Goal: Transaction & Acquisition: Purchase product/service

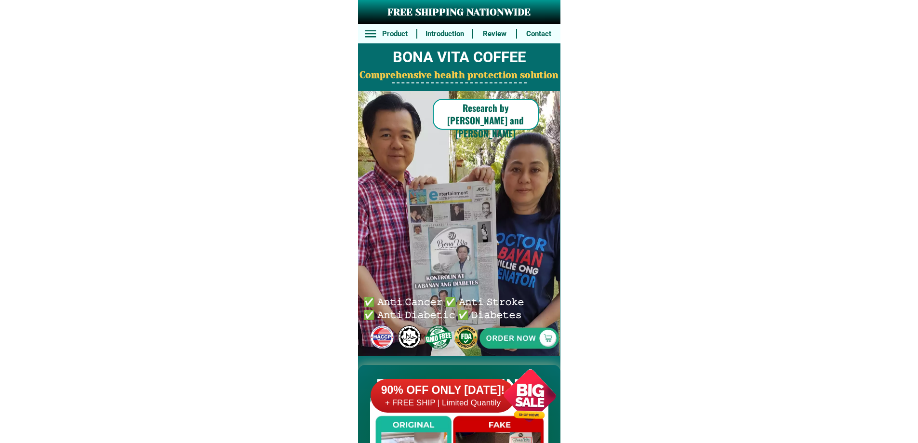
click at [546, 361] on div at bounding box center [530, 396] width 76 height 76
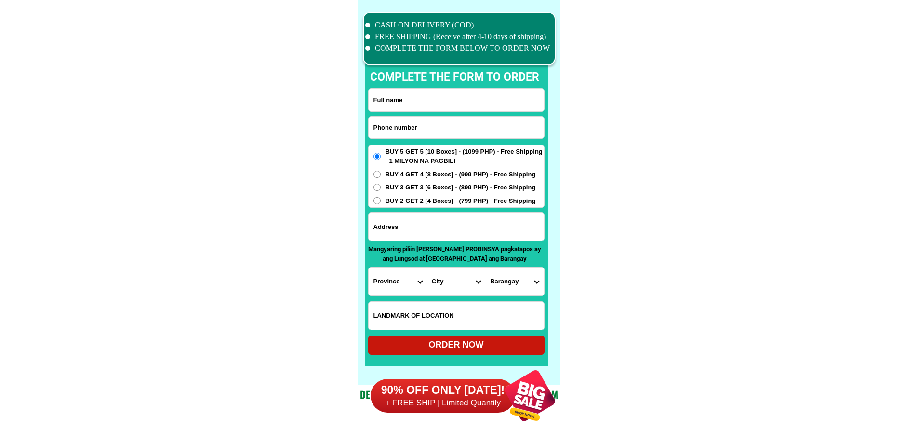
scroll to position [7490, 0]
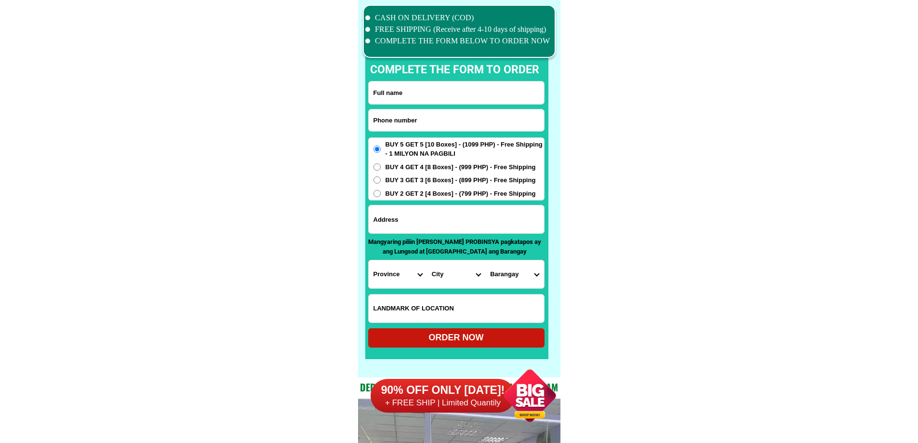
click at [450, 112] on input "Input phone_number" at bounding box center [456, 120] width 175 height 22
paste input "09057463592"
type input "09057463592"
click at [416, 87] on input "Input full_name" at bounding box center [456, 92] width 175 height 23
paste input "[PERSON_NAME] kasim"
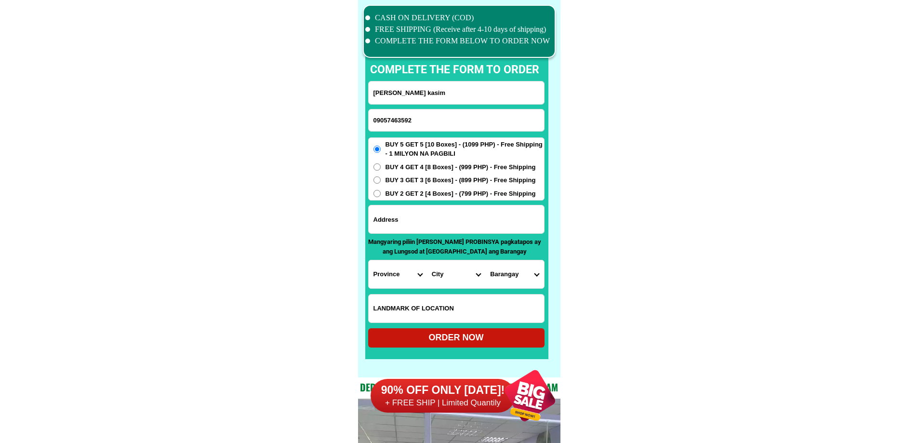
type input "[PERSON_NAME] kasim"
click at [477, 226] on input "Input address" at bounding box center [456, 219] width 175 height 28
paste input "Madir baranggay [GEOGRAPHIC_DATA]"
type input "Madir baranggay [GEOGRAPHIC_DATA]"
click at [407, 298] on input "Input LANDMARKOFLOCATION" at bounding box center [456, 308] width 175 height 28
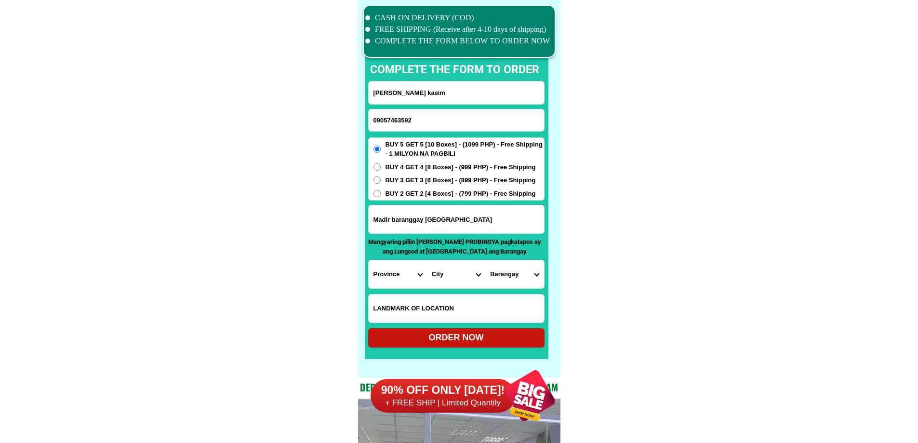
paste input "Hodilin strict bagsan"
type input "Hodilin strict bagsan"
click at [430, 184] on span "BUY 3 GET 3 [6 Boxes] - (899 PHP) - Free Shipping" at bounding box center [460, 180] width 150 height 10
click at [381, 184] on input "BUY 3 GET 3 [6 Boxes] - (899 PHP) - Free Shipping" at bounding box center [376, 179] width 7 height 7
radio input "true"
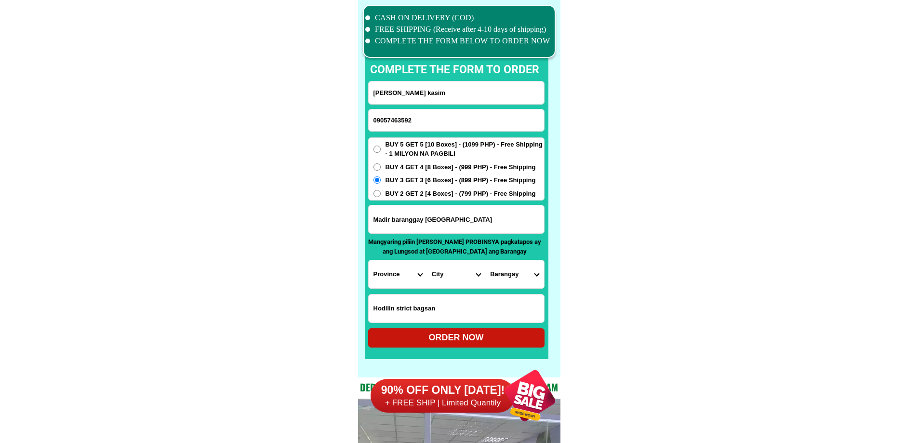
click at [395, 278] on select "Province [GEOGRAPHIC_DATA] [GEOGRAPHIC_DATA] [GEOGRAPHIC_DATA] [GEOGRAPHIC_DATA…" at bounding box center [398, 274] width 58 height 28
select select "63_170"
click at [435, 277] on select "City Alamada Aleosan Antipas Arakan Banisilan [GEOGRAPHIC_DATA]-city [GEOGRAPHI…" at bounding box center [456, 274] width 58 height 28
select select "63_170201"
drag, startPoint x: 759, startPoint y: 306, endPoint x: 686, endPoint y: 304, distance: 73.7
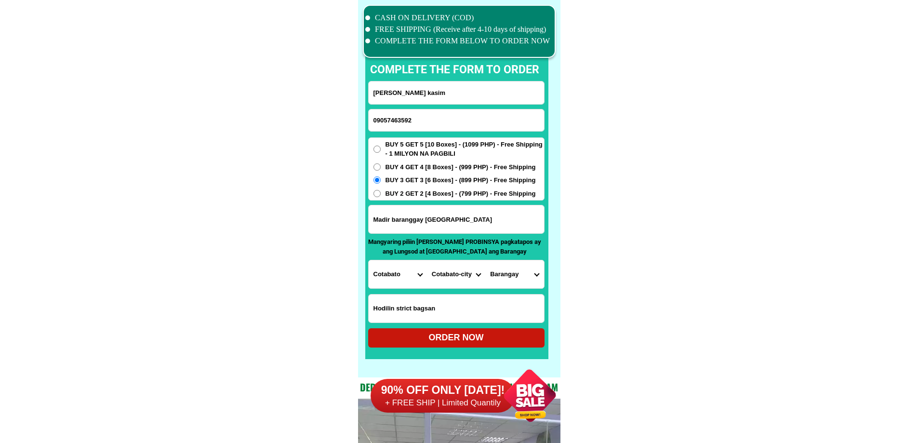
click at [516, 281] on select "Barangay [GEOGRAPHIC_DATA] i Bagua ii Bagua iii Kalanganan [GEOGRAPHIC_DATA] i …" at bounding box center [514, 274] width 58 height 28
click at [512, 269] on select "Barangay [GEOGRAPHIC_DATA] i Bagua ii Bagua iii Kalanganan [GEOGRAPHIC_DATA] i …" at bounding box center [514, 274] width 58 height 28
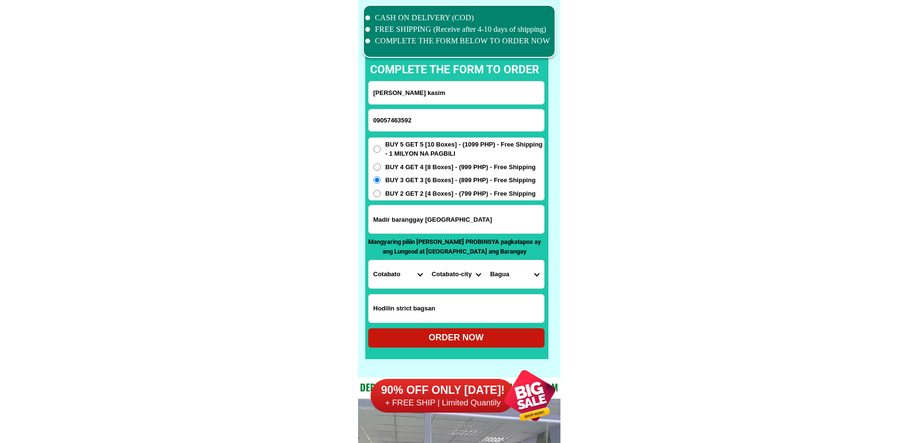
click at [512, 269] on select "Barangay [GEOGRAPHIC_DATA] i Bagua ii Bagua iii Kalanganan [GEOGRAPHIC_DATA] i …" at bounding box center [514, 274] width 58 height 28
click at [477, 225] on input "Madir baranggay [GEOGRAPHIC_DATA]" at bounding box center [456, 219] width 175 height 28
click at [515, 281] on select "Barangay [GEOGRAPHIC_DATA] i Bagua ii Bagua iii Kalanganan [GEOGRAPHIC_DATA] i …" at bounding box center [514, 274] width 58 height 28
click at [427, 224] on input "Madir baranggay [GEOGRAPHIC_DATA]" at bounding box center [456, 219] width 175 height 28
click at [496, 276] on select "Barangay [GEOGRAPHIC_DATA] i Bagua ii Bagua iii Kalanganan [GEOGRAPHIC_DATA] i …" at bounding box center [514, 274] width 58 height 28
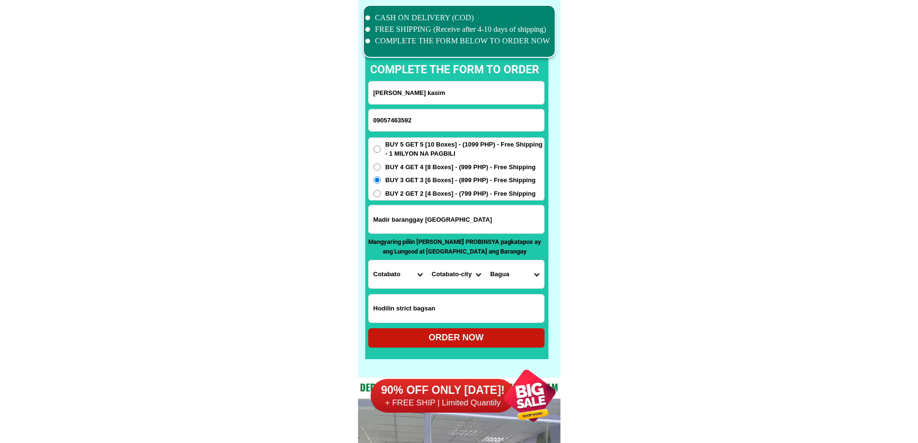
select select "63_17020118"
click at [485, 260] on select "Barangay [GEOGRAPHIC_DATA] i Bagua ii Bagua iii Kalanganan [GEOGRAPHIC_DATA] i …" at bounding box center [514, 274] width 58 height 28
click at [483, 344] on div "ORDER NOW" at bounding box center [456, 337] width 176 height 13
radio input "true"
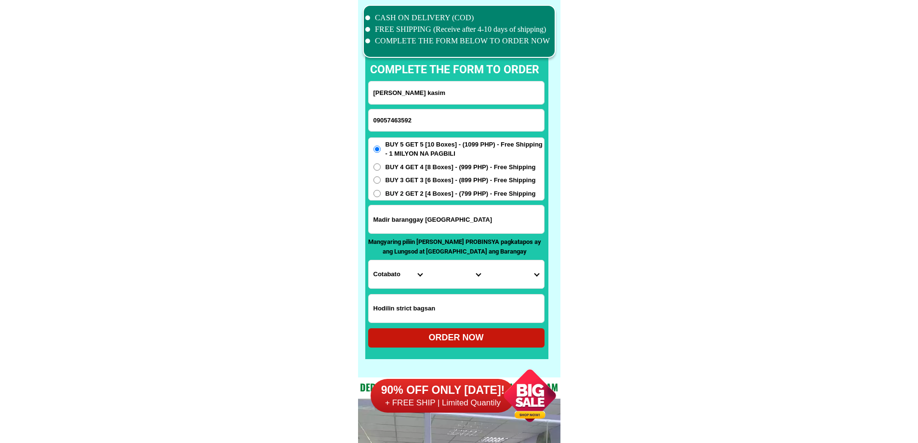
click at [416, 105] on form "[GEOGRAPHIC_DATA][PERSON_NAME] kasim 09057463592 ORDER NOW Madir baranggay [GEO…" at bounding box center [456, 214] width 176 height 266
click at [417, 119] on input "09057463592" at bounding box center [456, 120] width 175 height 22
paste input "09565664352"
type input "09565664352"
click at [414, 67] on p "complete the form to order" at bounding box center [454, 70] width 188 height 17
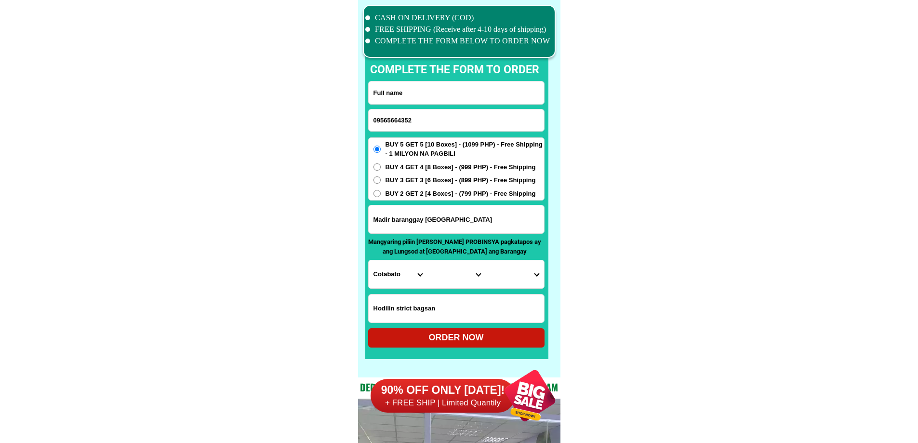
click at [420, 93] on input "Input full_name" at bounding box center [456, 92] width 175 height 23
paste input ""[PERSON_NAME]"
type input ""[PERSON_NAME]"
click at [432, 223] on input "Input address" at bounding box center [456, 219] width 175 height 28
paste input "Phase 2 CAMELLA [GEOGRAPHIC_DATA] [GEOGRAPHIC_DATA] 3 Lot 18"
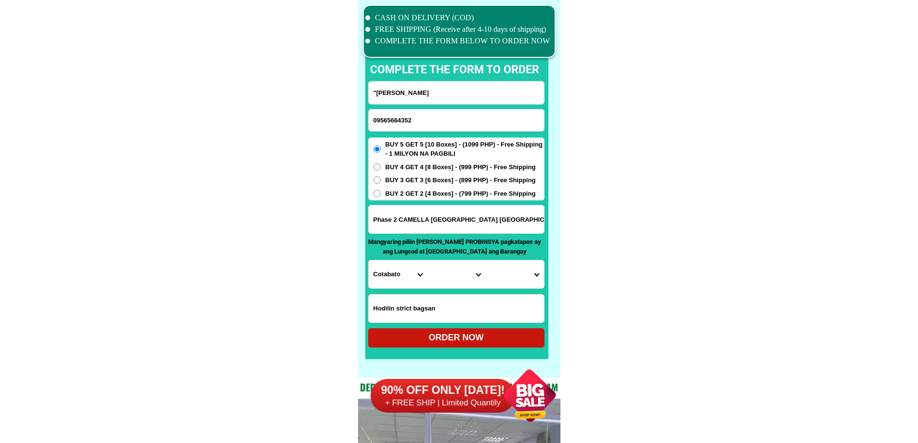
type input "Phase 2 CAMELLA [GEOGRAPHIC_DATA] [GEOGRAPHIC_DATA] 3 Lot 18"
click at [436, 115] on input "09565664352" at bounding box center [456, 120] width 175 height 22
paste input "09531403738"
paste input "Input phone_number"
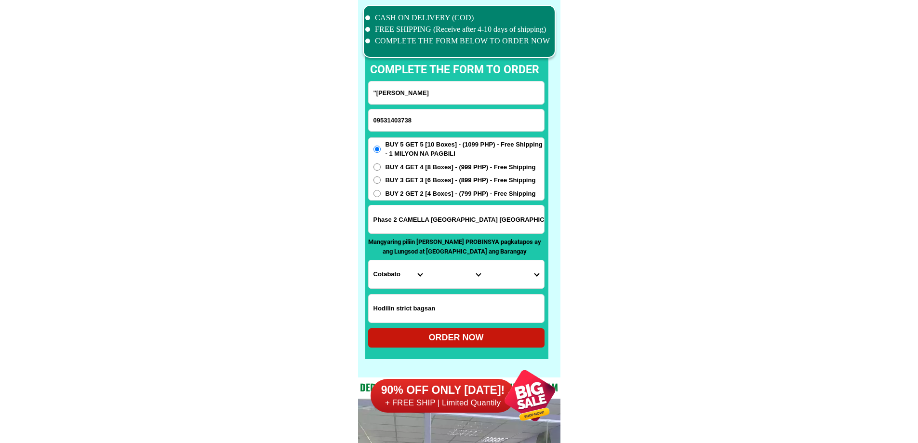
type input "09531403738"
click at [386, 94] on input ""[PERSON_NAME]" at bounding box center [456, 92] width 175 height 23
paste input "[PERSON_NAME]"
type input ""[PERSON_NAME]"
click at [416, 223] on input "Phase 2 CAMELLA [GEOGRAPHIC_DATA] [GEOGRAPHIC_DATA] 3 Lot 18" at bounding box center [456, 219] width 175 height 28
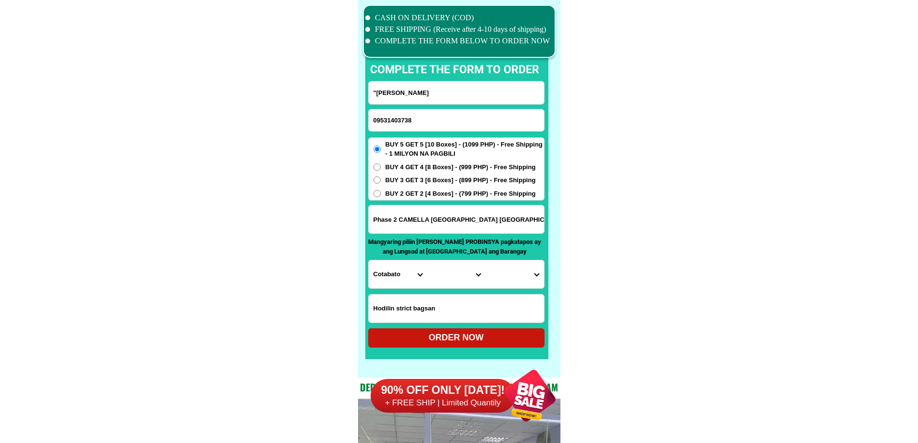
paste input "Brgy.Mascap,[GEOGRAPHIC_DATA],[GEOGRAPHIC_DATA] proper 3"
click at [482, 218] on input "Brgy.Mascap,[GEOGRAPHIC_DATA],[GEOGRAPHIC_DATA] proper 3" at bounding box center [456, 219] width 175 height 28
paste input "Sunod ng Brgy.Isedro, montalban,[GEOGRAPHIC_DATA]"
type input "Brgy.Mascap,[GEOGRAPHIC_DATA],[GEOGRAPHIC_DATA] proper 3"
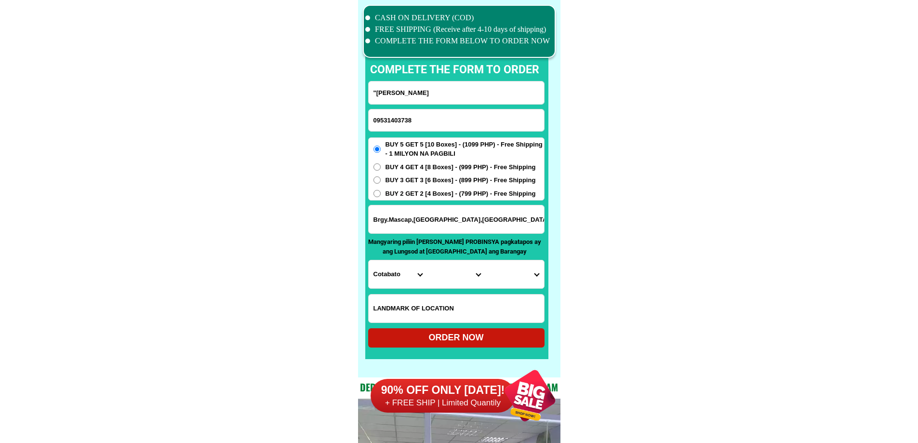
click at [460, 311] on input "Input LANDMARKOFLOCATION" at bounding box center [456, 308] width 175 height 28
paste input "Sunod ng Brgy.Isedro, montalban,[GEOGRAPHIC_DATA]"
type input "Sunod ng Brgy.Isedro, montalban,[GEOGRAPHIC_DATA]"
click at [423, 190] on span "BUY 2 GET 2 [4 Boxes] - (799 PHP) - Free Shipping" at bounding box center [460, 194] width 150 height 10
click at [381, 190] on input "BUY 2 GET 2 [4 Boxes] - (799 PHP) - Free Shipping" at bounding box center [376, 193] width 7 height 7
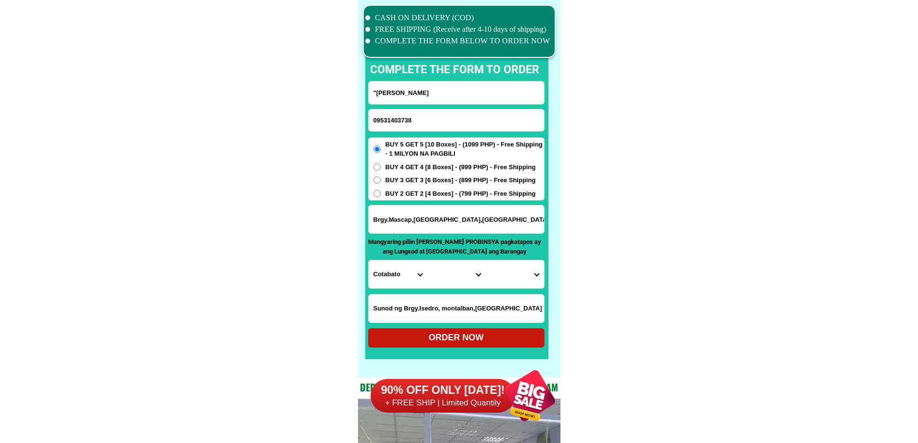
radio input "true"
click at [400, 267] on select "Province [GEOGRAPHIC_DATA] [GEOGRAPHIC_DATA] [GEOGRAPHIC_DATA] [GEOGRAPHIC_DATA…" at bounding box center [398, 274] width 58 height 28
select select "63_993"
drag, startPoint x: 727, startPoint y: 300, endPoint x: 699, endPoint y: 302, distance: 28.0
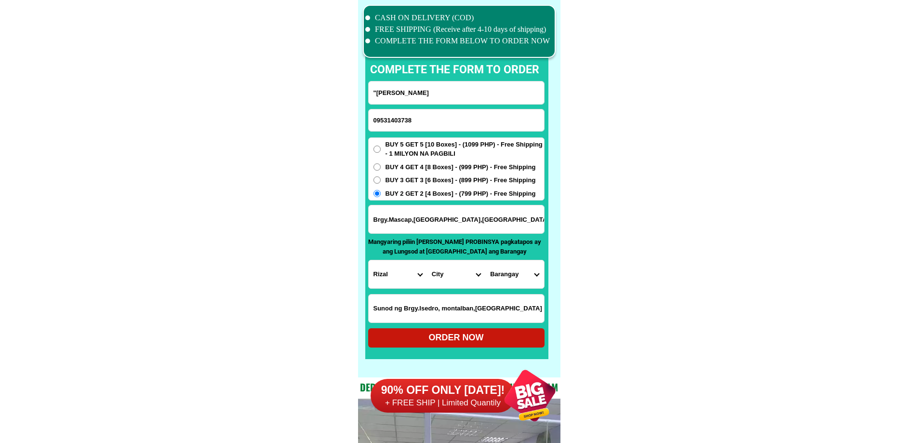
click at [455, 268] on select "City Angono Antipolo-city [GEOGRAPHIC_DATA] [GEOGRAPHIC_DATA] [GEOGRAPHIC_DATA]…" at bounding box center [456, 274] width 58 height 28
drag, startPoint x: 610, startPoint y: 231, endPoint x: 603, endPoint y: 238, distance: 10.6
click at [457, 272] on select "City Angono Antipolo-city [GEOGRAPHIC_DATA] [GEOGRAPHIC_DATA] [GEOGRAPHIC_DATA]…" at bounding box center [456, 274] width 58 height 28
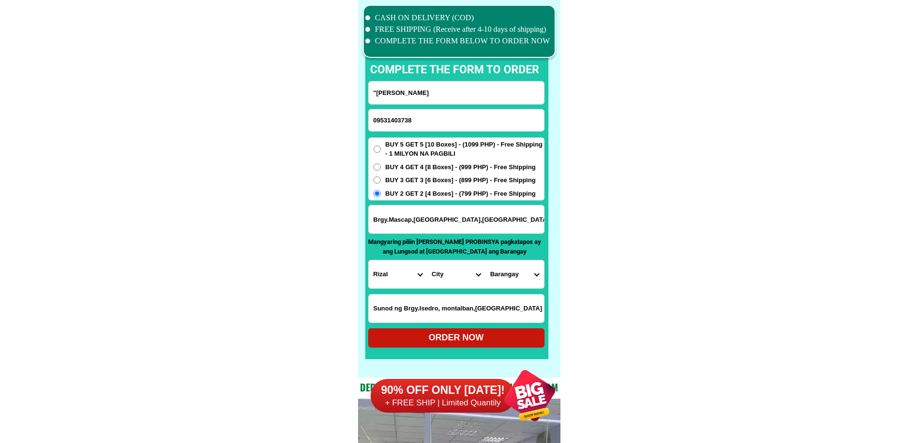
click at [459, 272] on select "City Angono Antipolo-city [GEOGRAPHIC_DATA] [GEOGRAPHIC_DATA] [GEOGRAPHIC_DATA]…" at bounding box center [456, 274] width 58 height 28
select select "63_9937078"
click at [427, 260] on select "City Angono Antipolo-city [GEOGRAPHIC_DATA] [GEOGRAPHIC_DATA] [GEOGRAPHIC_DATA]…" at bounding box center [456, 274] width 58 height 28
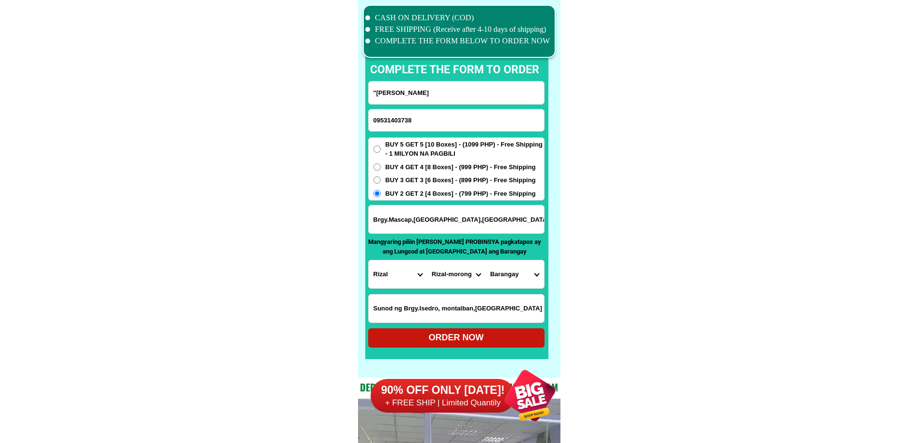
click at [512, 276] on select "Barangay Bombongan Can-cal-lan (caniogan-[PERSON_NAME]-lanang) Lagundi Maybanca…" at bounding box center [514, 274] width 58 height 28
select select "63_99370785917"
click at [448, 268] on select "City Angono Antipolo-city [GEOGRAPHIC_DATA] [GEOGRAPHIC_DATA] [GEOGRAPHIC_DATA]…" at bounding box center [456, 274] width 58 height 28
click at [498, 219] on input "Brgy.Mascap,[GEOGRAPHIC_DATA],[GEOGRAPHIC_DATA] proper 3" at bounding box center [456, 219] width 175 height 28
click at [435, 282] on select "City Angono Antipolo-city [GEOGRAPHIC_DATA] [GEOGRAPHIC_DATA] [GEOGRAPHIC_DATA]…" at bounding box center [456, 274] width 58 height 28
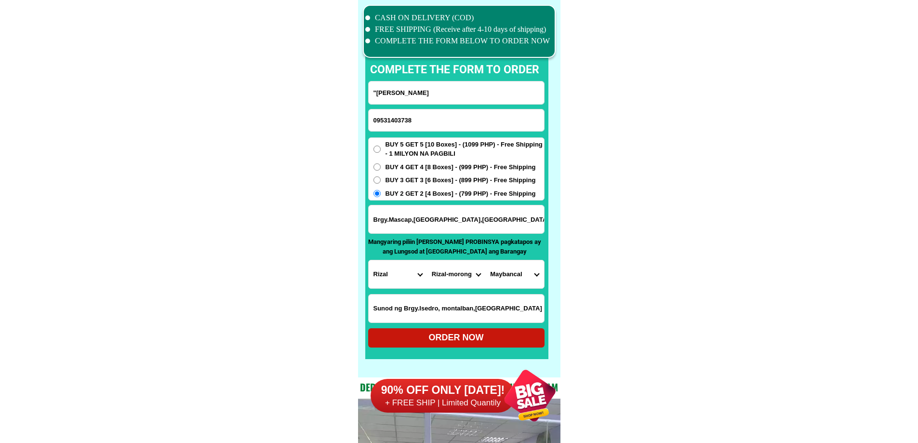
select select "63_9933587"
click at [427, 260] on select "City Angono Antipolo-city [GEOGRAPHIC_DATA] [GEOGRAPHIC_DATA] [GEOGRAPHIC_DATA]…" at bounding box center [456, 274] width 58 height 28
click at [506, 275] on select "Barangay Balite (pob.) [GEOGRAPHIC_DATA][PERSON_NAME] Mascap [PERSON_NAME][GEOG…" at bounding box center [514, 274] width 58 height 28
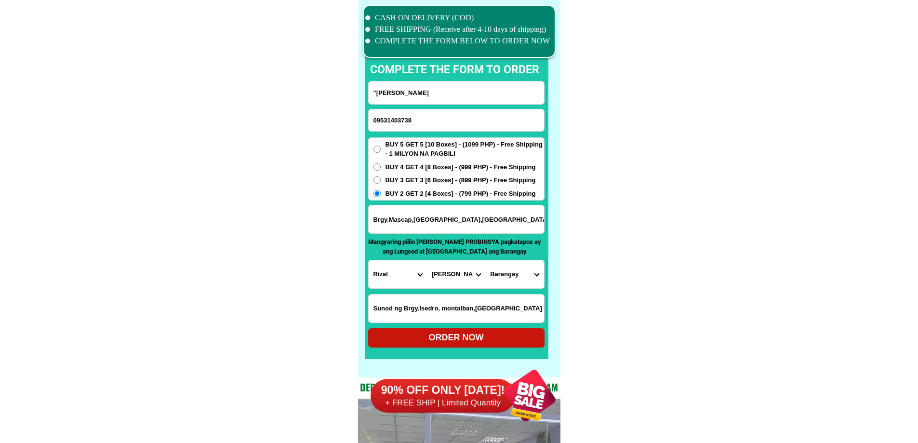
select select "63_99335876972"
click at [516, 277] on select "Barangay Balite (pob.) [GEOGRAPHIC_DATA][PERSON_NAME] Mascap [PERSON_NAME][GEOG…" at bounding box center [514, 274] width 58 height 28
click at [490, 339] on div "ORDER NOW" at bounding box center [456, 337] width 176 height 13
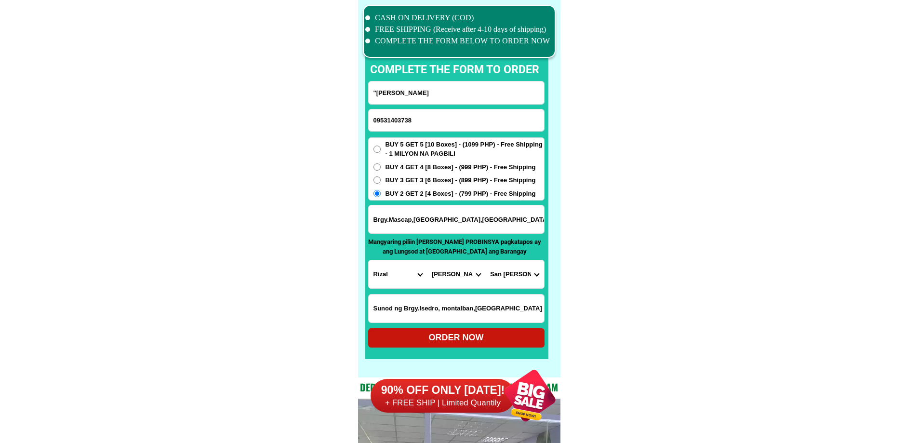
radio input "true"
click at [406, 125] on input "09531403738" at bounding box center [456, 120] width 175 height 22
paste input "09308722629"
type input "09308722629"
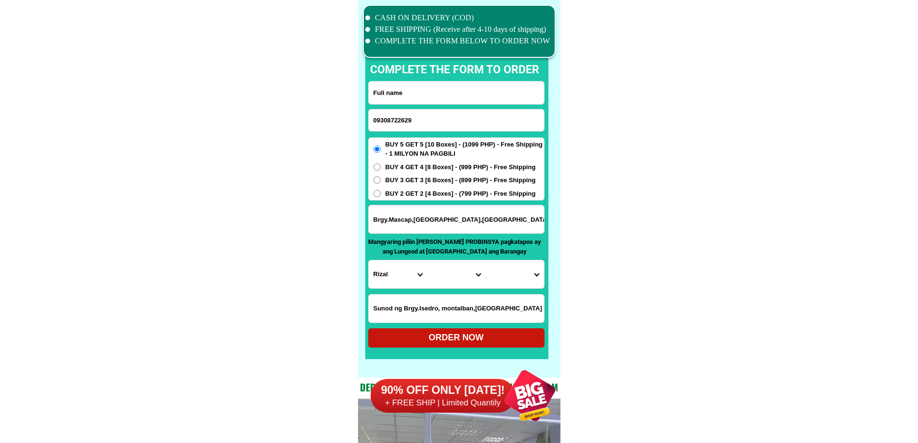
click at [407, 95] on input "Input full_name" at bounding box center [456, 92] width 175 height 23
paste input "JHHelena B [PERSON_NAME]"
type input "JHHelena B [PERSON_NAME]"
click at [465, 223] on input "Input address" at bounding box center [456, 219] width 175 height 28
paste input "In front of. [GEOGRAPHIC_DATA]. [PERSON_NAME]. [GEOGRAPHIC_DATA],[GEOGRAPHIC_DA…"
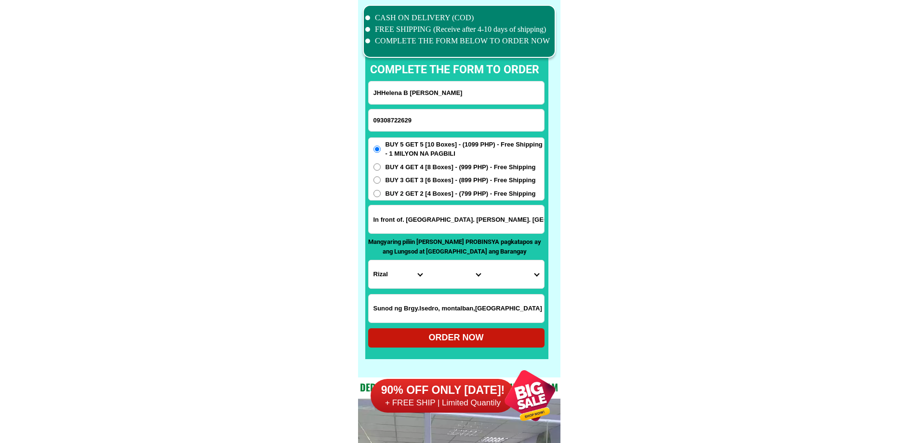
scroll to position [0, 67]
type input "In front of. [GEOGRAPHIC_DATA]. [PERSON_NAME]. [GEOGRAPHIC_DATA],[GEOGRAPHIC_DA…"
click at [417, 95] on input "JHHelena B [PERSON_NAME]" at bounding box center [456, 92] width 175 height 23
paste input "[PERSON_NAME]. [PERSON_NAME]"
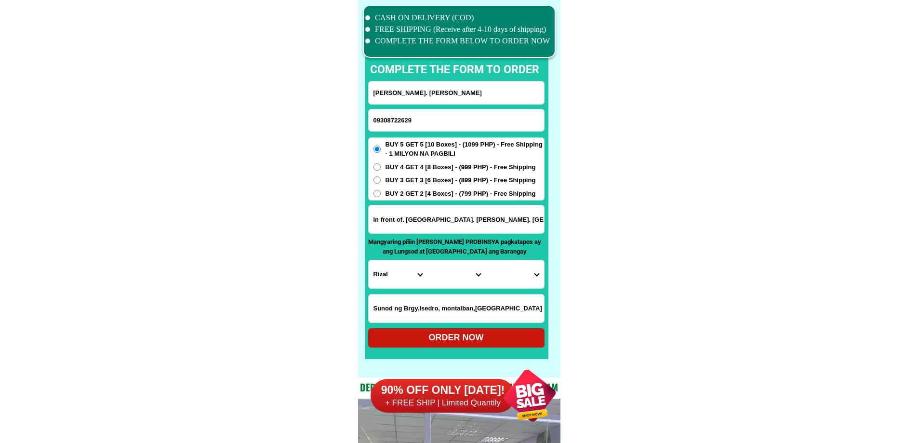
type input "[PERSON_NAME]. [PERSON_NAME]"
drag, startPoint x: 470, startPoint y: 212, endPoint x: 683, endPoint y: 224, distance: 213.8
click at [363, 284] on div "CASH ON DELIVERY (COD) FREE SHIPPING (Receive after 4-10 days of shipping) COMP…" at bounding box center [459, 188] width 202 height 377
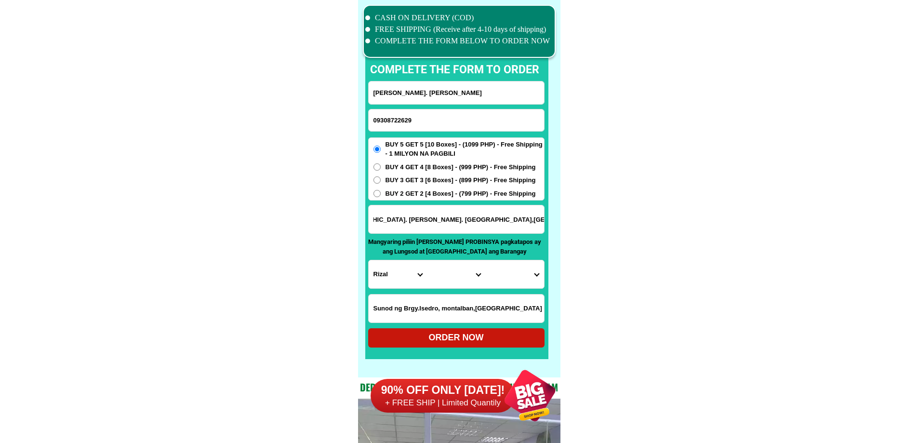
scroll to position [0, 0]
click at [391, 280] on select "Province [GEOGRAPHIC_DATA] [GEOGRAPHIC_DATA] [GEOGRAPHIC_DATA] [GEOGRAPHIC_DATA…" at bounding box center [398, 274] width 58 height 28
select select "63_411"
click at [369, 260] on select "Province [GEOGRAPHIC_DATA] [GEOGRAPHIC_DATA] [GEOGRAPHIC_DATA] [GEOGRAPHIC_DATA…" at bounding box center [398, 274] width 58 height 28
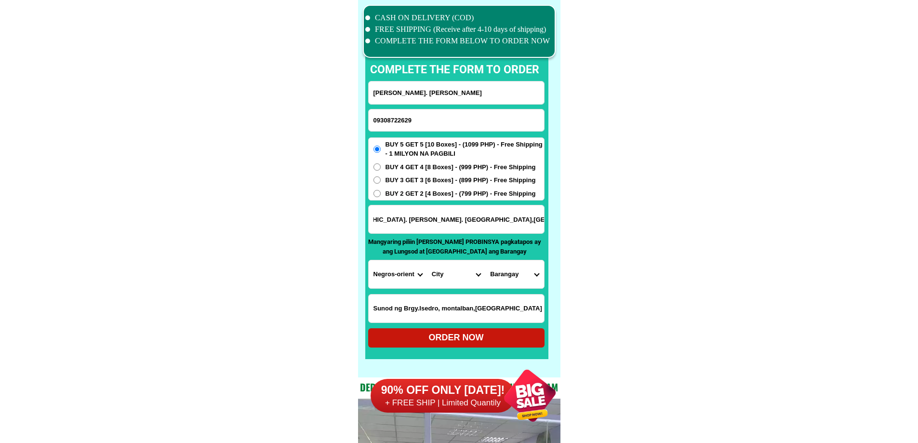
drag, startPoint x: 516, startPoint y: 214, endPoint x: 637, endPoint y: 231, distance: 122.5
click at [439, 277] on select "City [GEOGRAPHIC_DATA]-city [GEOGRAPHIC_DATA]-city [GEOGRAPHIC_DATA] [GEOGRAPHI…" at bounding box center [456, 274] width 58 height 28
drag, startPoint x: 571, startPoint y: 251, endPoint x: 549, endPoint y: 237, distance: 25.9
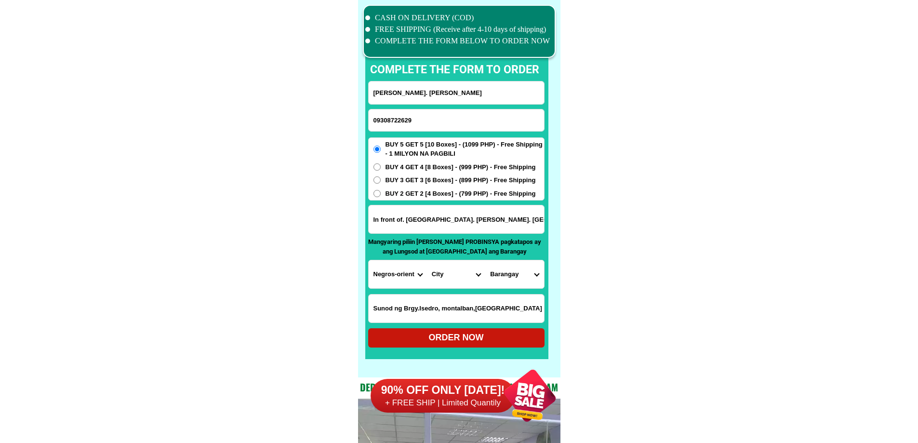
drag, startPoint x: 518, startPoint y: 222, endPoint x: 575, endPoint y: 225, distance: 57.4
click at [418, 279] on select "Province [GEOGRAPHIC_DATA] [GEOGRAPHIC_DATA] [GEOGRAPHIC_DATA] [GEOGRAPHIC_DATA…" at bounding box center [398, 274] width 58 height 28
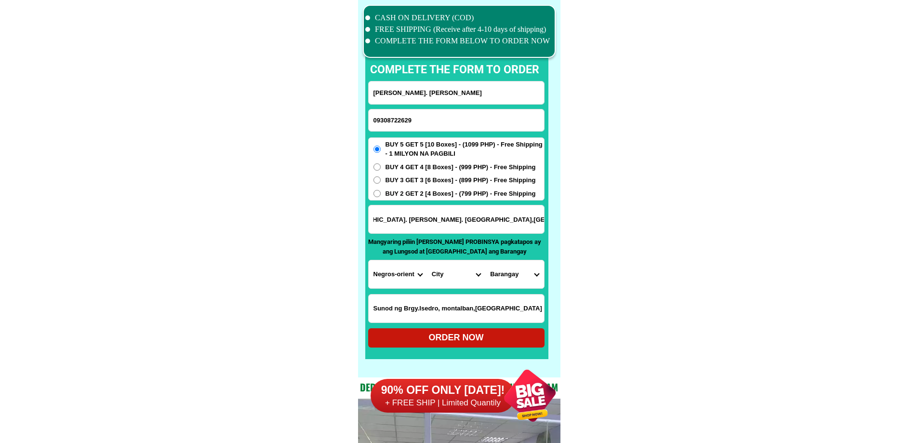
drag, startPoint x: 494, startPoint y: 225, endPoint x: 578, endPoint y: 218, distance: 84.1
click at [472, 274] on select "City [GEOGRAPHIC_DATA]-city [GEOGRAPHIC_DATA]-city [GEOGRAPHIC_DATA] [GEOGRAPHI…" at bounding box center [456, 274] width 58 height 28
select select "63_411246"
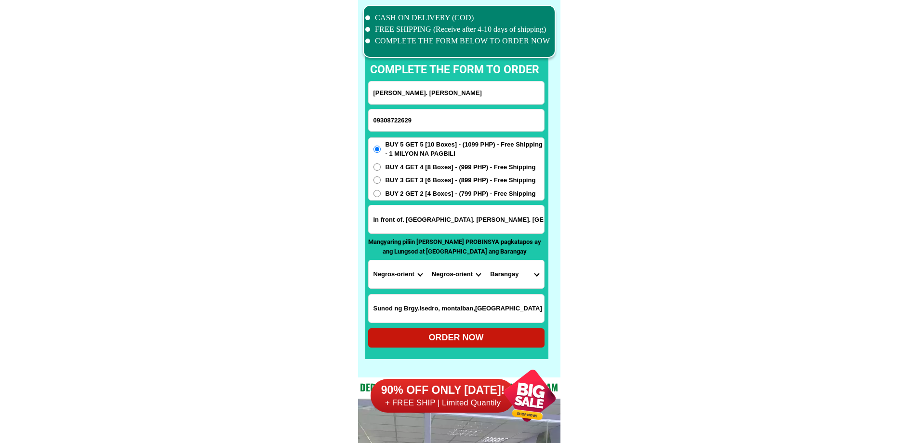
click at [427, 260] on select "City [GEOGRAPHIC_DATA]-city [GEOGRAPHIC_DATA]-city [GEOGRAPHIC_DATA] [GEOGRAPHI…" at bounding box center [456, 274] width 58 height 28
click at [517, 265] on select "Barangay Aniniaw Aya Bagtic Biga-a Busilak Cangabo Cantupa [PERSON_NAME] (talos…" at bounding box center [514, 274] width 58 height 28
select select "63_41124653821"
click at [485, 260] on select "Barangay Aniniaw Aya Bagtic Biga-a Busilak Cangabo Cantupa [PERSON_NAME] (talos…" at bounding box center [514, 274] width 58 height 28
click at [484, 336] on div "ORDER NOW" at bounding box center [456, 337] width 176 height 13
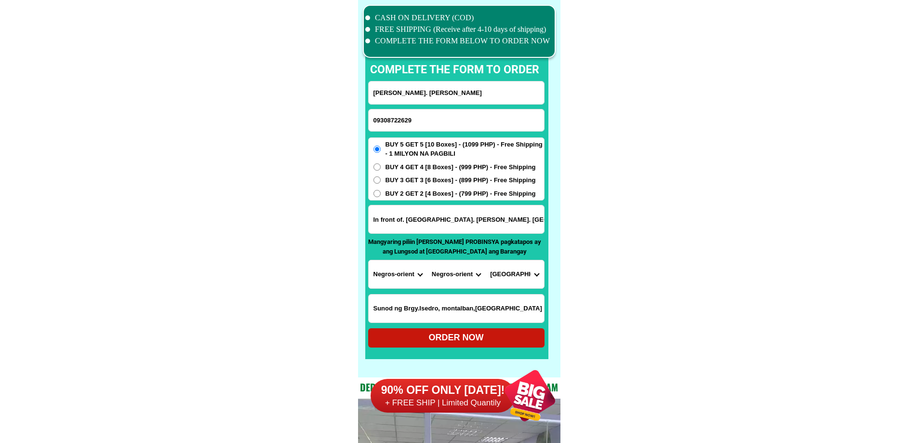
radio input "true"
click at [421, 122] on input "09308722629" at bounding box center [456, 120] width 175 height 22
paste input "09175253517"
type input "09175253517"
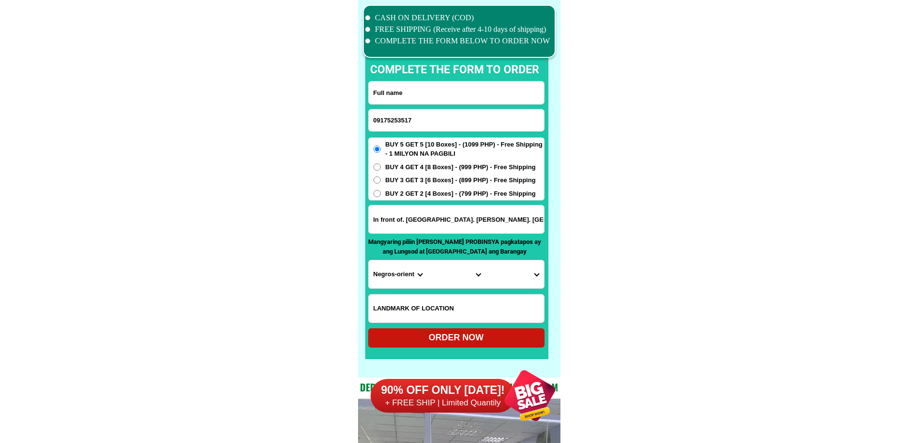
click at [418, 90] on input "Input full_name" at bounding box center [456, 92] width 175 height 23
paste input "[PERSON_NAME] Oder 1 box"
drag, startPoint x: 489, startPoint y: 94, endPoint x: 402, endPoint y: 102, distance: 87.1
click at [402, 102] on input "[PERSON_NAME] Oder 1 box" at bounding box center [456, 92] width 175 height 23
type input "[PERSON_NAME]"
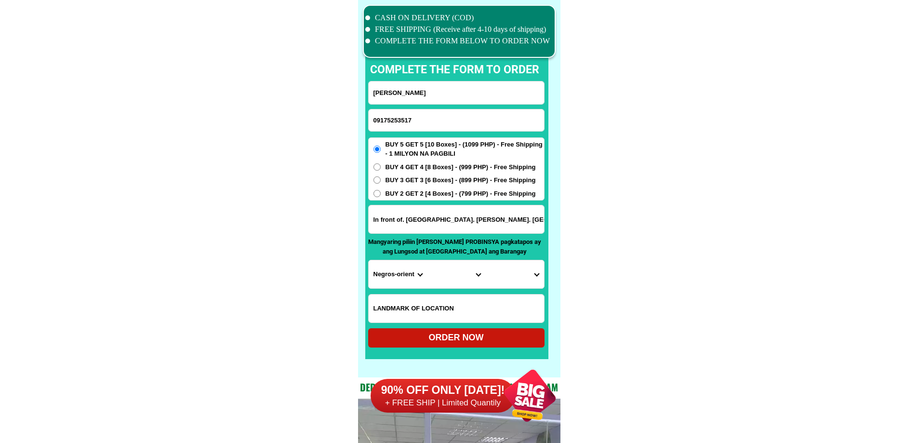
click at [446, 219] on input "In front of. [GEOGRAPHIC_DATA]. [PERSON_NAME]. [GEOGRAPHIC_DATA],[GEOGRAPHIC_DA…" at bounding box center [456, 219] width 175 height 28
paste input "[STREET_ADDRESS][PERSON_NAME]"
type input "[STREET_ADDRESS][PERSON_NAME]"
drag, startPoint x: 631, startPoint y: 230, endPoint x: 560, endPoint y: 238, distance: 71.3
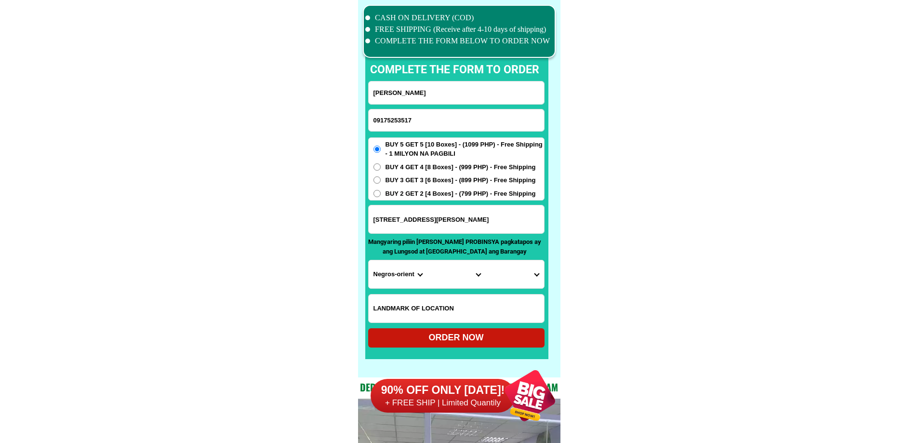
click at [398, 275] on select "Province [GEOGRAPHIC_DATA] [GEOGRAPHIC_DATA] [GEOGRAPHIC_DATA] [GEOGRAPHIC_DATA…" at bounding box center [398, 274] width 58 height 28
select select "63_219"
click at [449, 278] on select "City [GEOGRAPHIC_DATA] [GEOGRAPHIC_DATA] [GEOGRAPHIC_DATA] [GEOGRAPHIC_DATA]-ci…" at bounding box center [456, 274] width 58 height 28
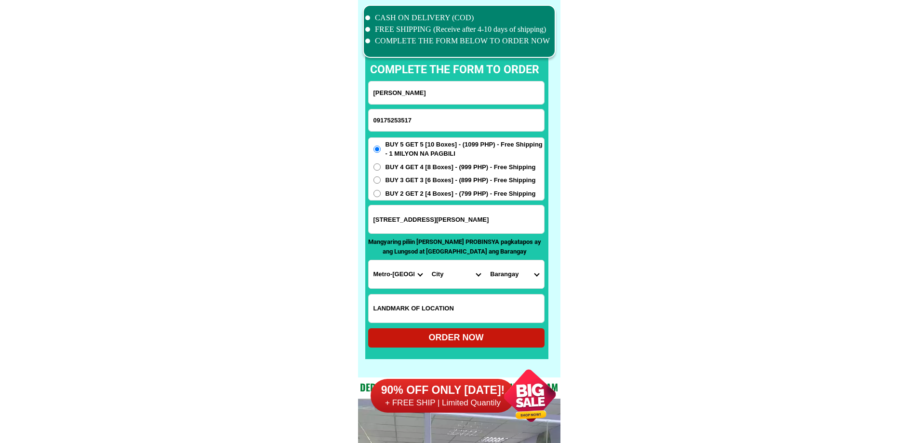
select select "63_2191611"
click at [403, 307] on input "Input LANDMARKOFLOCATION" at bounding box center [456, 308] width 175 height 28
paste input "[GEOGRAPHIC_DATA]"
type input "[GEOGRAPHIC_DATA]"
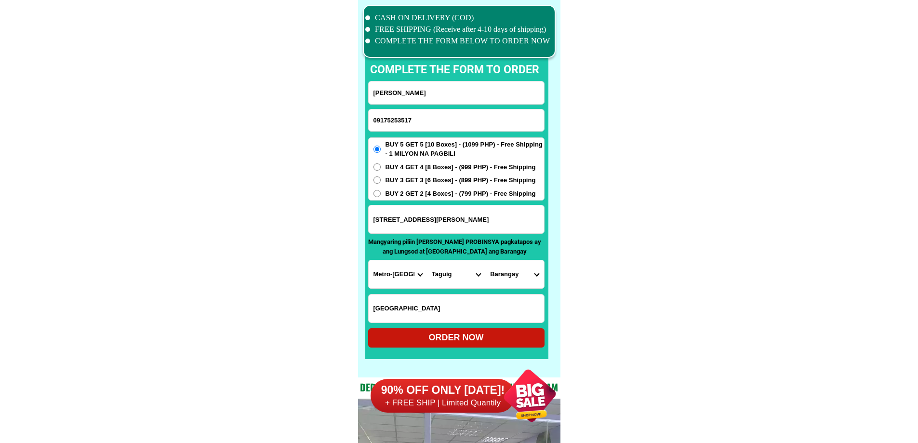
click at [437, 186] on div "BUY 5 GET 5 [10 Boxes] - (1099 PHP) - Free Shipping - 1 MILYON NA PAGBILI BUY 4…" at bounding box center [456, 169] width 176 height 64
click at [448, 199] on div "BUY 5 GET 5 [10 Boxes] - (1099 PHP) - Free Shipping - 1 MILYON NA PAGBILI BUY 4…" at bounding box center [456, 169] width 176 height 64
click at [450, 196] on span "BUY 2 GET 2 [4 Boxes] - (799 PHP) - Free Shipping" at bounding box center [460, 194] width 150 height 10
click at [381, 196] on input "BUY 2 GET 2 [4 Boxes] - (799 PHP) - Free Shipping" at bounding box center [376, 193] width 7 height 7
radio input "true"
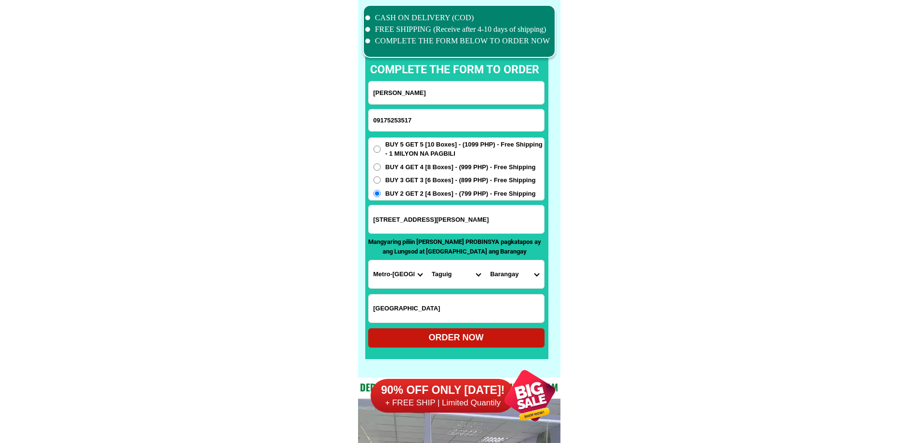
click at [535, 278] on select "[GEOGRAPHIC_DATA][PERSON_NAME][GEOGRAPHIC_DATA] [GEOGRAPHIC_DATA] [GEOGRAPHIC_D…" at bounding box center [514, 274] width 58 height 28
select select "63_21916112388"
drag, startPoint x: 675, startPoint y: 247, endPoint x: 628, endPoint y: 284, distance: 59.0
click at [467, 338] on div "ORDER NOW" at bounding box center [456, 337] width 176 height 13
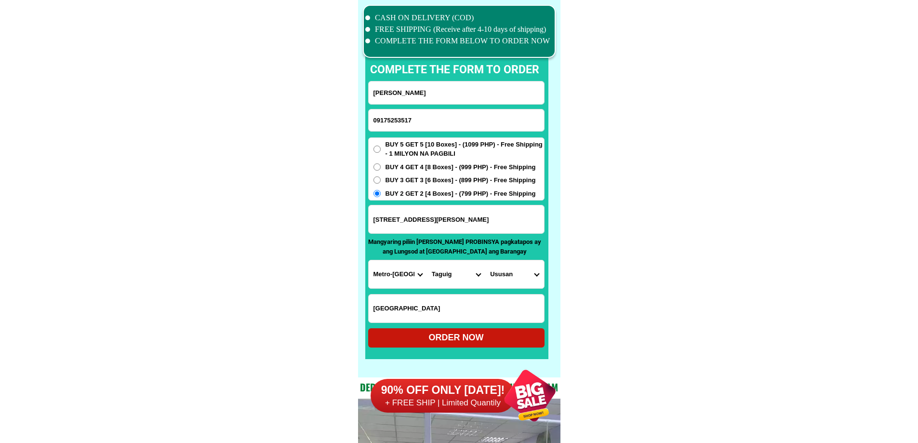
radio input "true"
click at [420, 129] on input "09175253517" at bounding box center [456, 120] width 175 height 22
paste input "09709320421"
type input "09709320421"
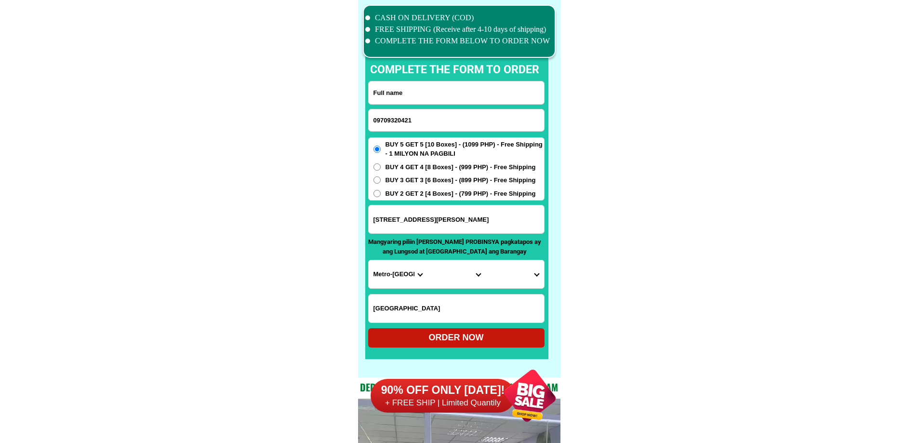
click at [440, 92] on input "Input full_name" at bounding box center [456, 92] width 175 height 23
paste input "[PERSON_NAME]"
type input "[PERSON_NAME]"
drag, startPoint x: 449, startPoint y: 222, endPoint x: 461, endPoint y: 222, distance: 12.0
click at [449, 222] on input "Input address" at bounding box center [456, 219] width 175 height 28
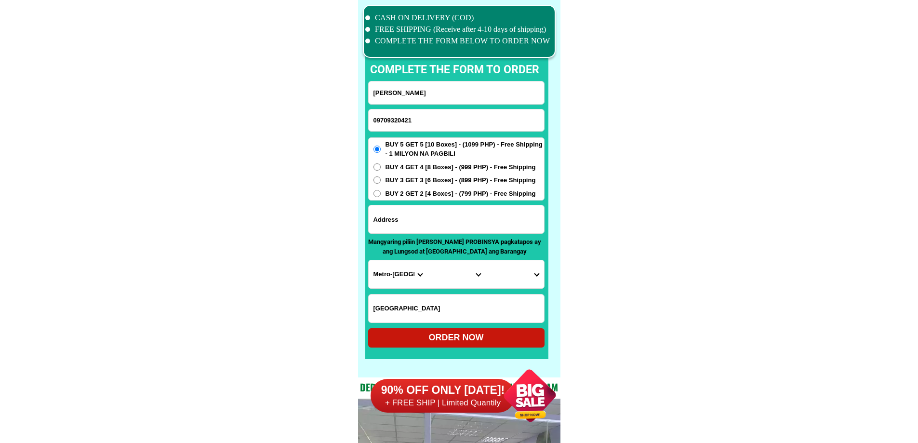
paste input ""Brgy. Libertad Jaro [GEOGRAPHIC_DATA]. [PERSON_NAME] St"
type input ""Brgy. Libertad Jaro [GEOGRAPHIC_DATA]. [PERSON_NAME] St"
click at [457, 304] on input "Input LANDMARKOFLOCATION" at bounding box center [456, 308] width 175 height 28
paste input "[GEOGRAPHIC_DATA] near [GEOGRAPHIC_DATA]"
type input "[GEOGRAPHIC_DATA] near [GEOGRAPHIC_DATA]"
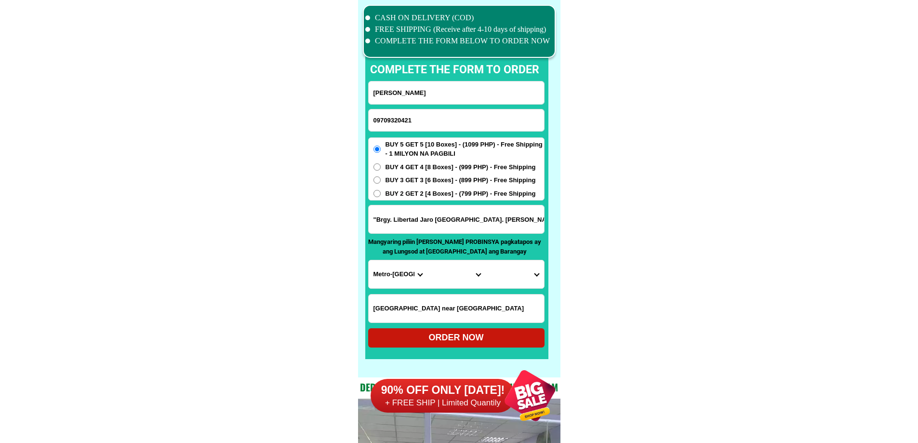
click at [397, 271] on select "Province [GEOGRAPHIC_DATA] [GEOGRAPHIC_DATA] [GEOGRAPHIC_DATA] [GEOGRAPHIC_DATA…" at bounding box center [398, 274] width 58 height 28
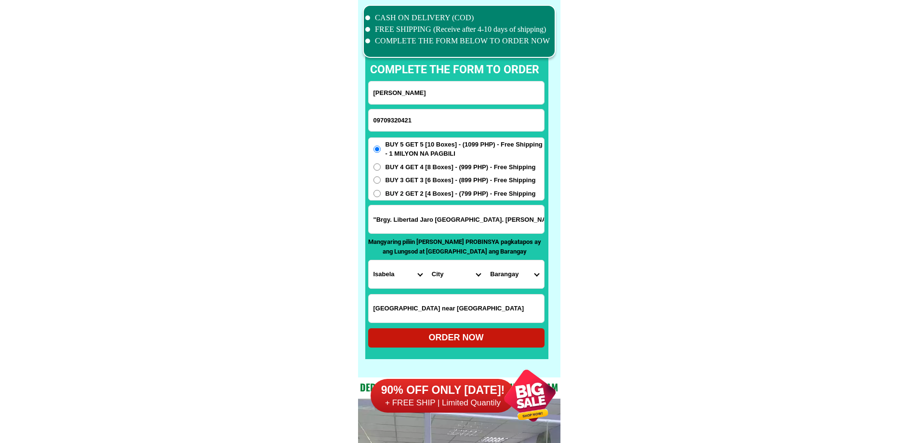
click at [395, 274] on select "Province [GEOGRAPHIC_DATA] [GEOGRAPHIC_DATA] [GEOGRAPHIC_DATA] [GEOGRAPHIC_DATA…" at bounding box center [398, 274] width 58 height 28
select select "63_151"
click at [450, 280] on select "City [GEOGRAPHIC_DATA] [PERSON_NAME]-city [GEOGRAPHIC_DATA] [PERSON_NAME] Echag…" at bounding box center [456, 274] width 58 height 28
click at [450, 280] on select "City [PERSON_NAME] [GEOGRAPHIC_DATA] [GEOGRAPHIC_DATA]-[GEOGRAPHIC_DATA]-viejo …" at bounding box center [456, 274] width 58 height 28
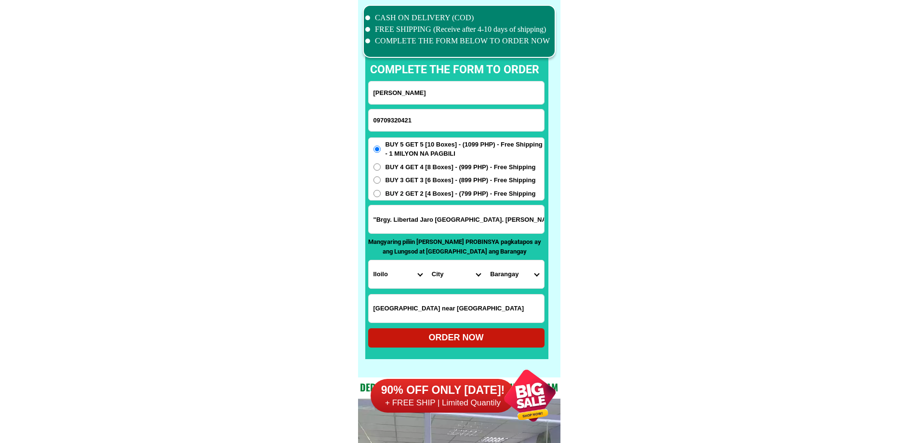
click at [450, 280] on select "City [PERSON_NAME] [GEOGRAPHIC_DATA] [GEOGRAPHIC_DATA]-[GEOGRAPHIC_DATA]-viejo …" at bounding box center [456, 274] width 58 height 28
select select "63_1519432"
drag, startPoint x: 685, startPoint y: 291, endPoint x: 655, endPoint y: 293, distance: 29.9
click at [520, 275] on select "[GEOGRAPHIC_DATA] [PERSON_NAME] south ([PERSON_NAME]) [PERSON_NAME][GEOGRAPHIC_…" at bounding box center [514, 274] width 58 height 28
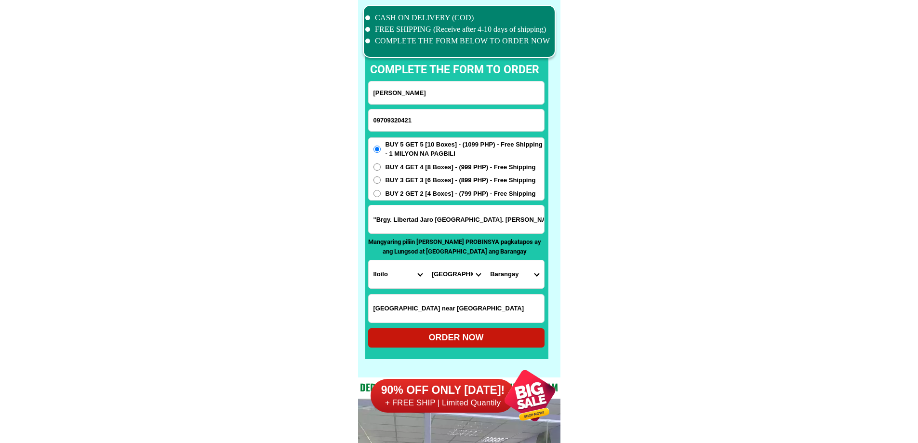
select select "63_151943222517"
click at [485, 260] on select "[GEOGRAPHIC_DATA] [PERSON_NAME] south ([PERSON_NAME]) [PERSON_NAME][GEOGRAPHIC_…" at bounding box center [514, 274] width 58 height 28
click at [477, 333] on div "ORDER NOW" at bounding box center [456, 337] width 176 height 13
type input "[PERSON_NAME]"
radio input "true"
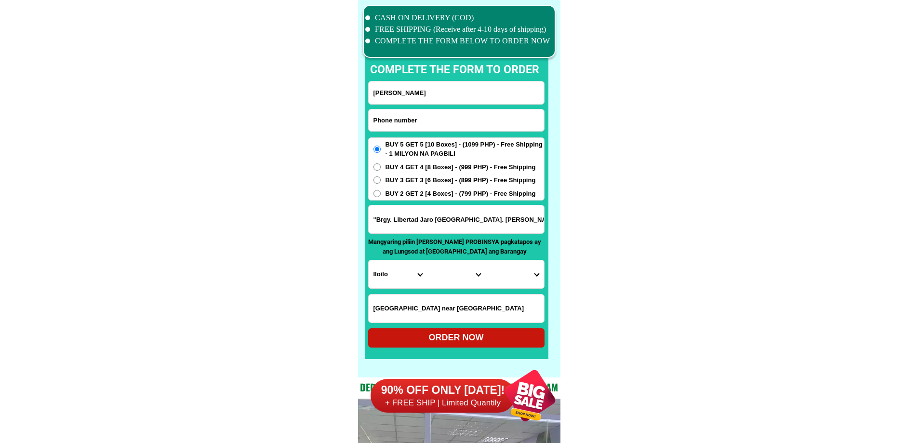
click at [414, 118] on input "Input phone_number" at bounding box center [456, 120] width 175 height 22
paste input "09816733357"
type input "09816733357"
click at [452, 98] on input "Input full_name" at bounding box center [456, 92] width 175 height 23
paste input "[PERSON_NAME] L Cuntapa"
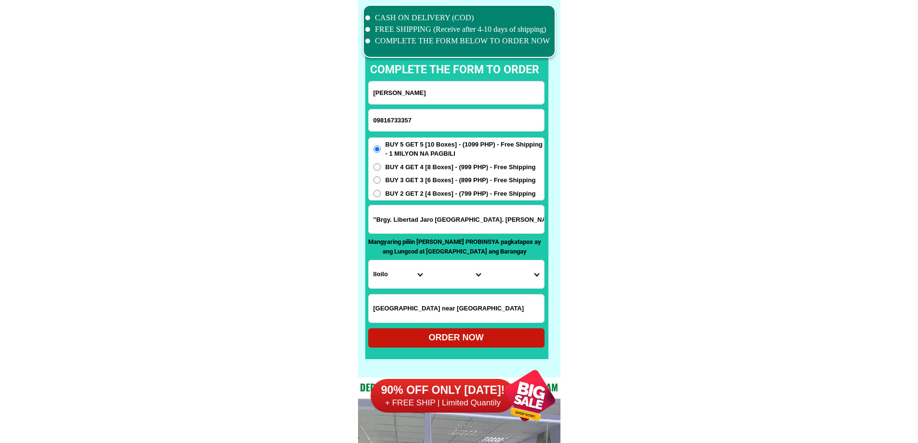
type input "[PERSON_NAME]"
drag, startPoint x: 437, startPoint y: 225, endPoint x: 510, endPoint y: 228, distance: 72.8
click at [437, 224] on input "Input address" at bounding box center [456, 219] width 175 height 28
paste input "#17baquiran$17quiran Streetcarritan [GEOGRAPHIC_DATA]"
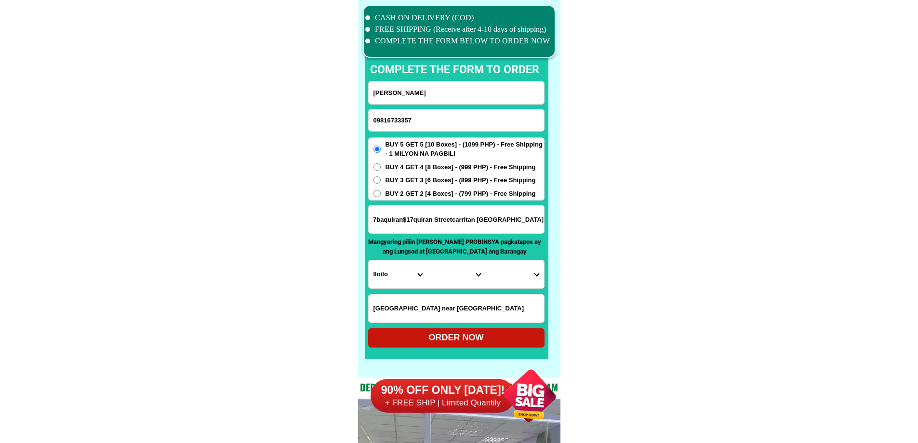
type input "#17baquiran$17quiran Streetcarritan [GEOGRAPHIC_DATA]"
click at [429, 196] on span "BUY 2 GET 2 [4 Boxes] - (799 PHP) - Free Shipping" at bounding box center [460, 194] width 150 height 10
click at [381, 196] on input "BUY 2 GET 2 [4 Boxes] - (799 PHP) - Free Shipping" at bounding box center [376, 193] width 7 height 7
radio input "true"
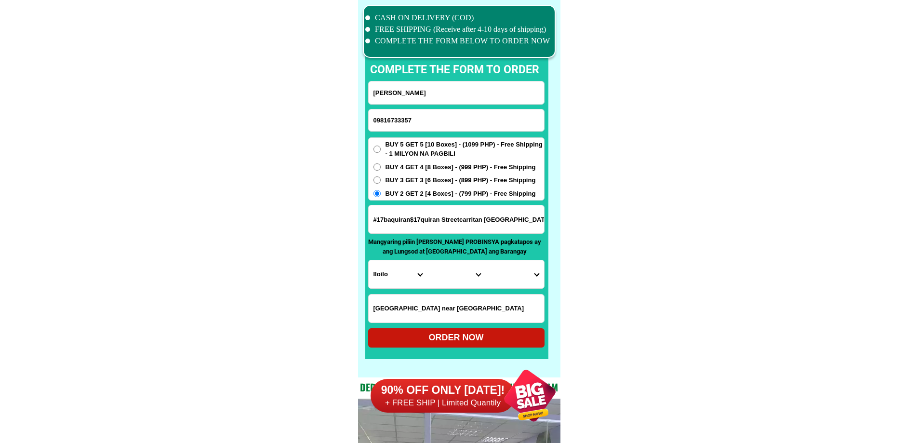
click at [510, 220] on input "#17baquiran$17quiran Streetcarritan [GEOGRAPHIC_DATA]" at bounding box center [456, 219] width 175 height 28
click at [401, 278] on select "Province [GEOGRAPHIC_DATA] [GEOGRAPHIC_DATA] [GEOGRAPHIC_DATA] [GEOGRAPHIC_DATA…" at bounding box center [398, 274] width 58 height 28
select select "63_869"
click at [444, 279] on select "City" at bounding box center [456, 274] width 58 height 28
select select "63_869963"
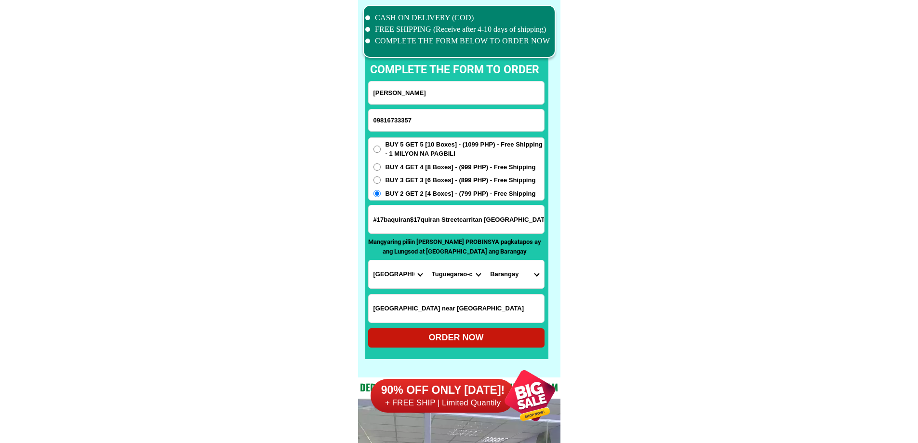
click at [516, 276] on select "[GEOGRAPHIC_DATA] east [GEOGRAPHIC_DATA] west Atulayan norte Atulayan sur [GEOG…" at bounding box center [514, 274] width 58 height 28
click at [526, 275] on select "[GEOGRAPHIC_DATA] east [GEOGRAPHIC_DATA] west Atulayan norte Atulayan sur [GEOG…" at bounding box center [514, 274] width 58 height 28
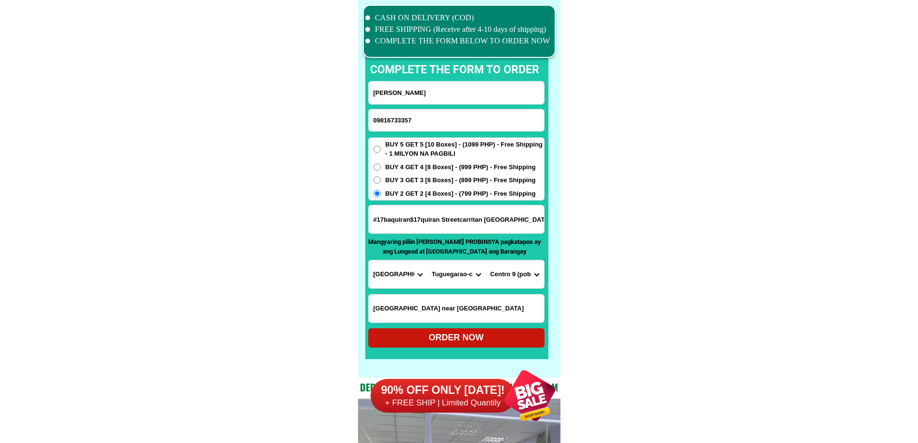
click at [519, 278] on select "[GEOGRAPHIC_DATA] east [GEOGRAPHIC_DATA] west Atulayan norte Atulayan sur [GEOG…" at bounding box center [514, 274] width 58 height 28
select select "63_8699633499"
click at [485, 260] on select "[GEOGRAPHIC_DATA] east [GEOGRAPHIC_DATA] west Atulayan norte Atulayan sur [GEOG…" at bounding box center [514, 274] width 58 height 28
click at [508, 284] on select "[GEOGRAPHIC_DATA] east [GEOGRAPHIC_DATA] west Atulayan norte Atulayan sur [GEOG…" at bounding box center [514, 274] width 58 height 28
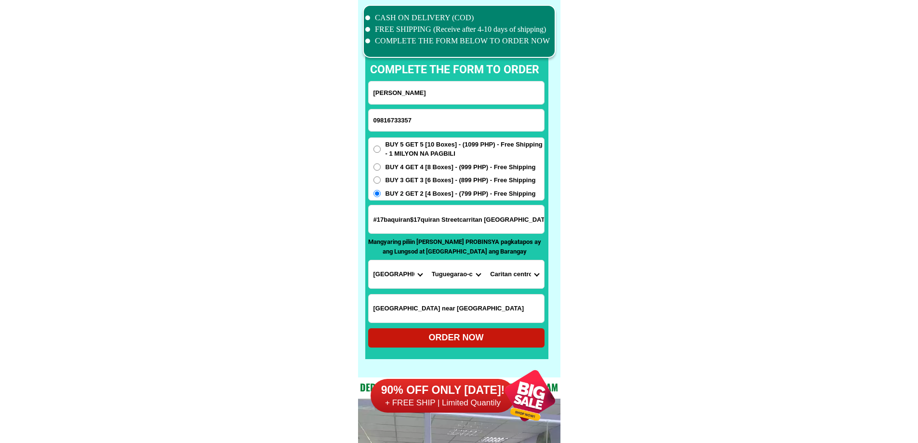
click at [467, 345] on div "ORDER NOW" at bounding box center [456, 337] width 176 height 19
radio input "true"
click at [440, 122] on input "09816733357" at bounding box center [456, 120] width 175 height 22
paste input "09462244751"
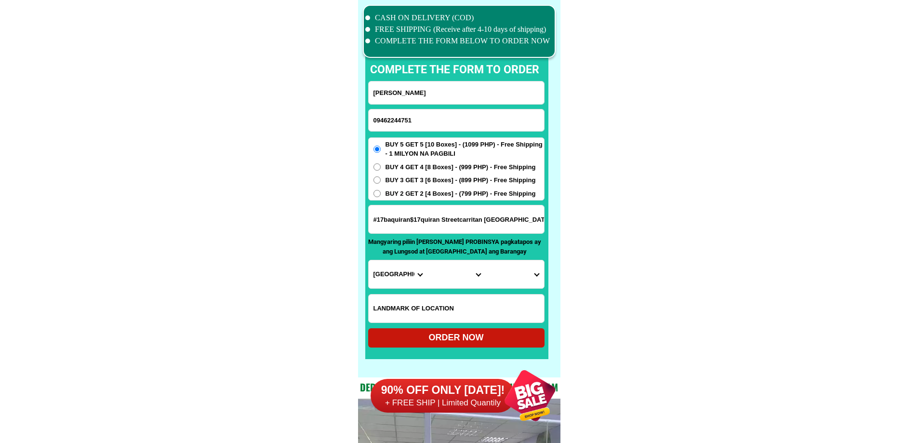
type input "09462244751"
click at [424, 86] on input "Input full_name" at bounding box center [456, 92] width 175 height 23
paste input "[PERSON_NAME]"
type input "[PERSON_NAME]"
click at [474, 230] on input "Input address" at bounding box center [456, 219] width 175 height 28
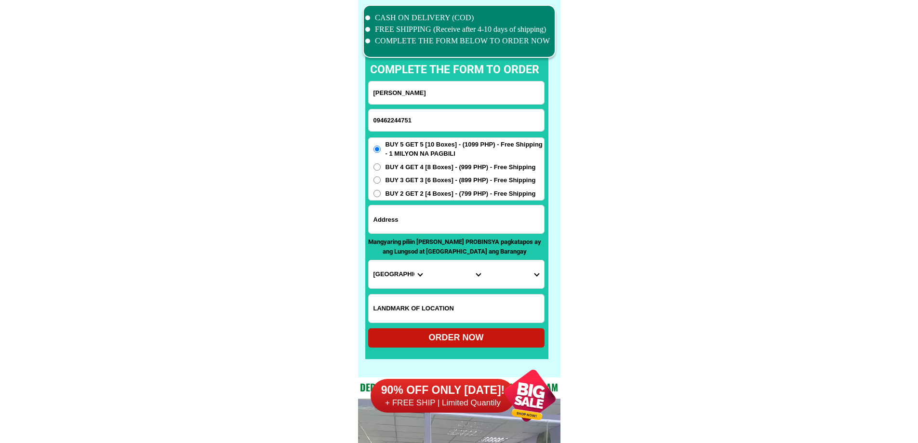
paste input "Porok 20 b sanggilangan"
click at [408, 220] on input "Porok 20 b sanggilangan" at bounding box center [456, 219] width 175 height 28
paste input "ew"
type input "Porok 20 ewb sanggilangan"
click at [402, 288] on select "Province [GEOGRAPHIC_DATA] [GEOGRAPHIC_DATA] [GEOGRAPHIC_DATA] [GEOGRAPHIC_DATA…" at bounding box center [398, 274] width 58 height 28
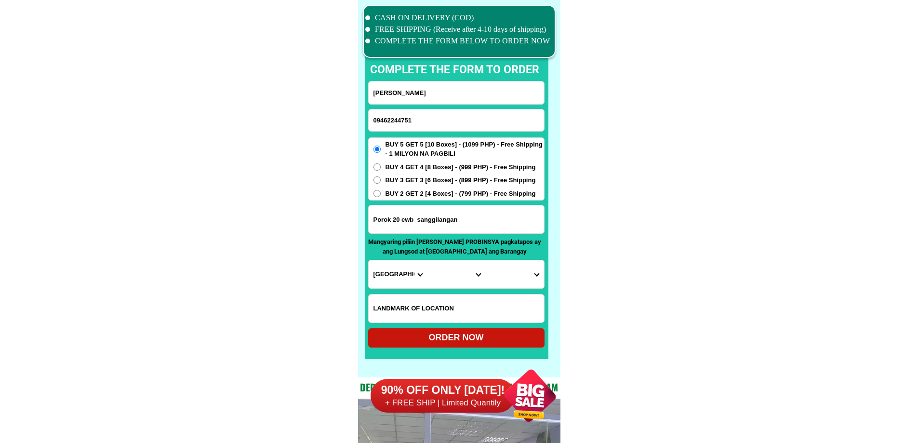
select select "63_680"
drag, startPoint x: 597, startPoint y: 280, endPoint x: 501, endPoint y: 271, distance: 96.8
click at [449, 273] on select "City [PERSON_NAME] [PERSON_NAME] Siquijor [GEOGRAPHIC_DATA]-[GEOGRAPHIC_DATA][P…" at bounding box center [456, 274] width 58 height 28
select select "63_6807922"
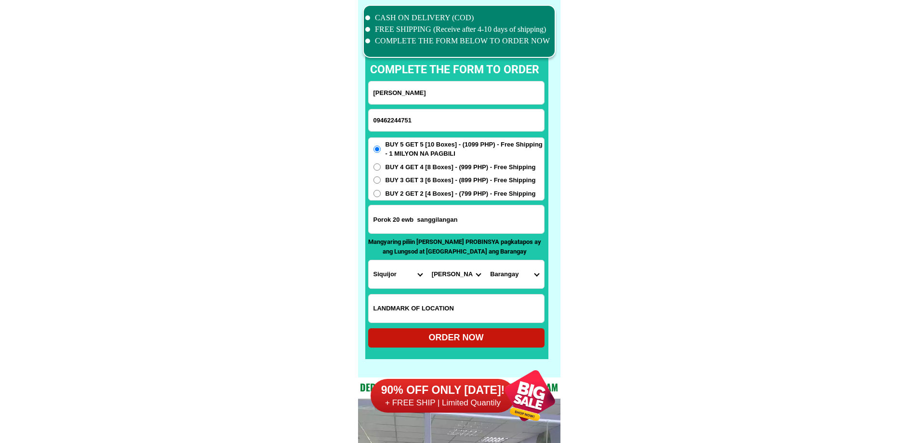
drag, startPoint x: 599, startPoint y: 284, endPoint x: 565, endPoint y: 280, distance: 34.9
click at [513, 272] on select "Barangay [PERSON_NAME]-ongan Bitaug Bolot Camogao Cangmangki Libo Lomangcapan L…" at bounding box center [514, 274] width 58 height 28
drag, startPoint x: 410, startPoint y: 210, endPoint x: 416, endPoint y: 218, distance: 9.9
click at [414, 215] on input "Porok 20 ewb sanggilangan" at bounding box center [456, 219] width 175 height 28
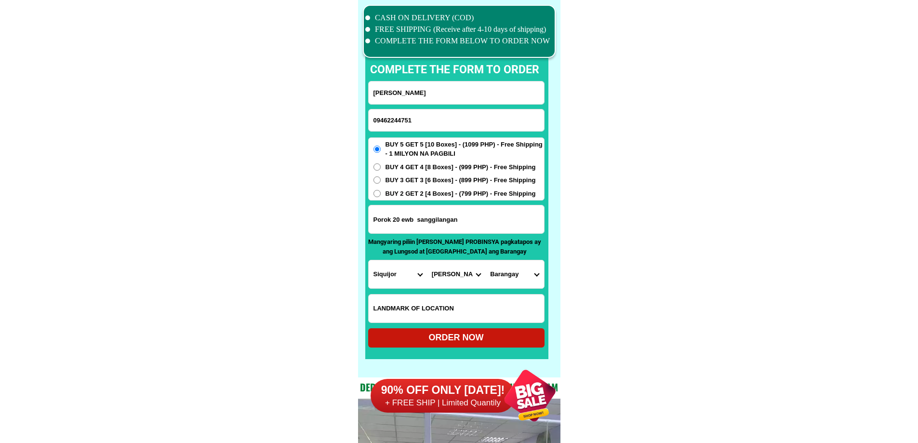
click at [516, 278] on select "Barangay [PERSON_NAME]-ongan Bitaug Bolot Camogao Cangmangki Libo Lomangcapan L…" at bounding box center [514, 274] width 58 height 28
click at [485, 260] on select "Barangay [PERSON_NAME]-ongan Bitaug Bolot Camogao Cangmangki Libo Lomangcapan L…" at bounding box center [514, 274] width 58 height 28
click at [508, 269] on select "Barangay [PERSON_NAME]-ongan Bitaug Bolot Camogao Cangmangki Libo Lomangcapan L…" at bounding box center [514, 274] width 58 height 28
select select "63_680792284055"
click at [485, 260] on select "Barangay [PERSON_NAME]-ongan Bitaug Bolot Camogao Cangmangki Libo Lomangcapan L…" at bounding box center [514, 274] width 58 height 28
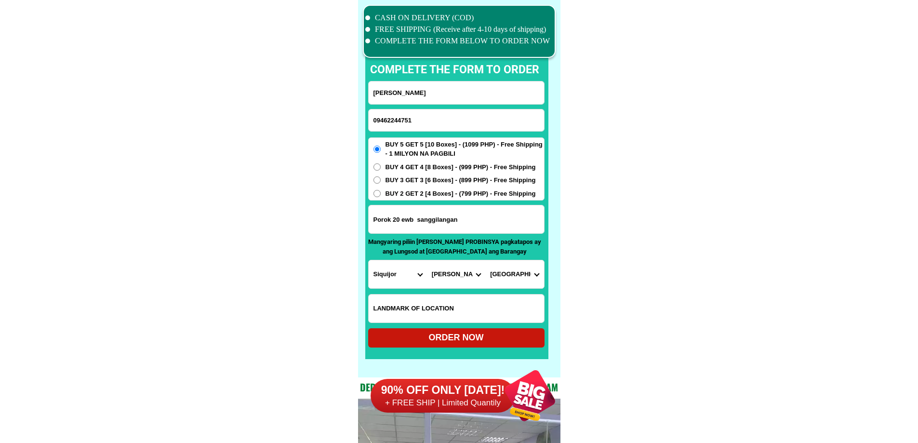
click at [484, 339] on div "ORDER NOW" at bounding box center [456, 337] width 176 height 13
radio input "true"
drag, startPoint x: 420, startPoint y: 117, endPoint x: 426, endPoint y: 117, distance: 5.8
click at [420, 117] on input "Input phone_number" at bounding box center [456, 120] width 175 height 22
paste input "09550735995"
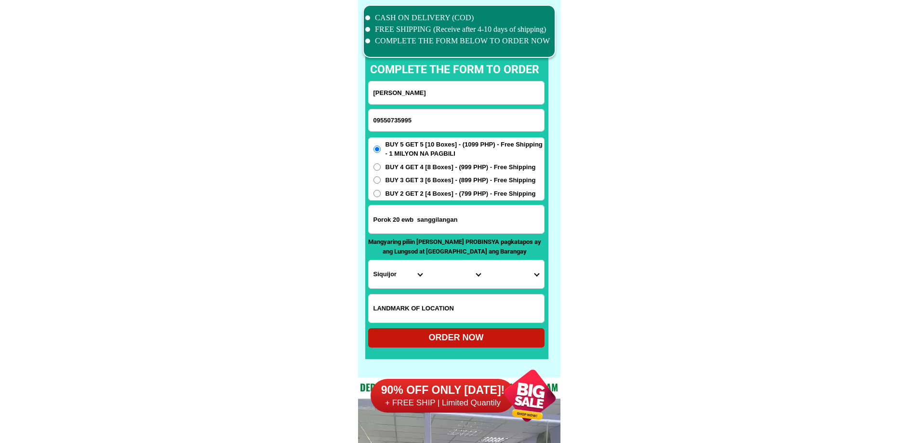
type input "09550735995"
click at [465, 229] on input "Porok 20 ewb sanggilangan" at bounding box center [456, 219] width 175 height 28
paste input "[PERSON_NAME] street harangay miputak dipolog city"
type input "[PERSON_NAME] street harangay miputak dipolog city"
click at [434, 299] on input "Input LANDMARKOFLOCATION" at bounding box center [456, 308] width 175 height 28
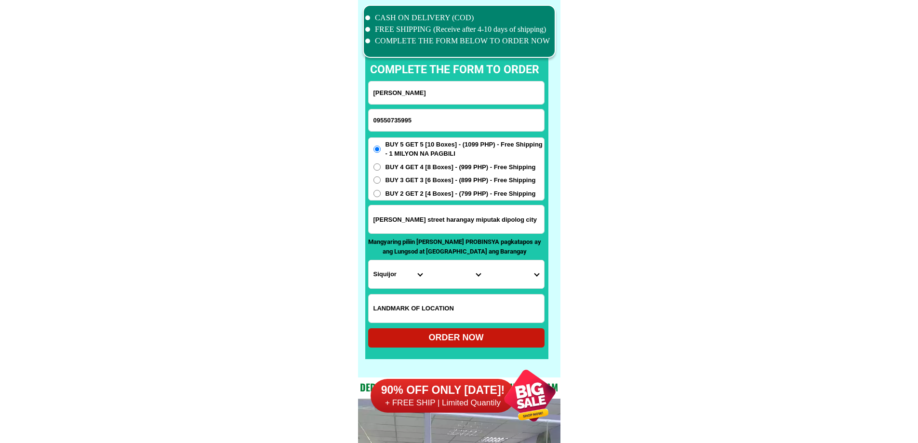
paste input "Near [DEMOGRAPHIC_DATA] dipolog coty"
type input "Near [DEMOGRAPHIC_DATA] dipolog coty"
click at [438, 107] on form "Nasser labuan 09550735995 ORDER NOW [PERSON_NAME][GEOGRAPHIC_DATA] [GEOGRAPHIC_…" at bounding box center [456, 214] width 176 height 266
click at [439, 95] on input "[PERSON_NAME]" at bounding box center [456, 92] width 175 height 23
type input "x"
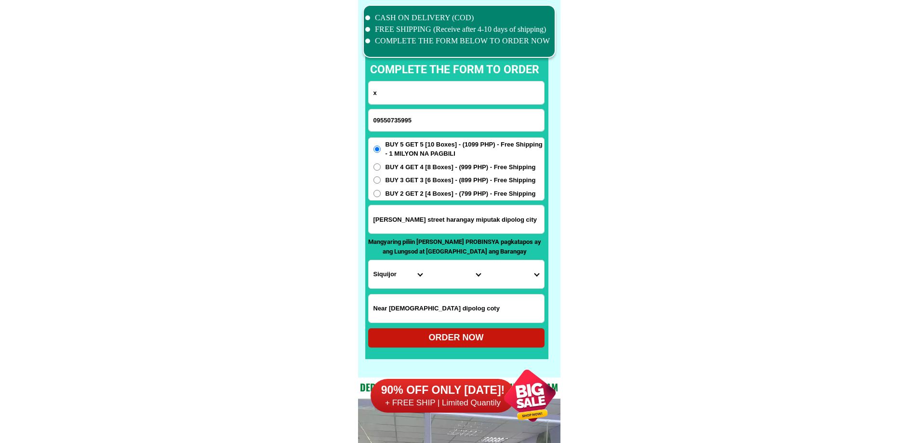
drag, startPoint x: 806, startPoint y: 223, endPoint x: 755, endPoint y: 248, distance: 57.5
click at [396, 275] on select "Province [GEOGRAPHIC_DATA] [GEOGRAPHIC_DATA] [GEOGRAPHIC_DATA] [GEOGRAPHIC_DATA…" at bounding box center [398, 274] width 58 height 28
click at [479, 218] on input "[PERSON_NAME] street harangay miputak dipolog city" at bounding box center [456, 219] width 175 height 28
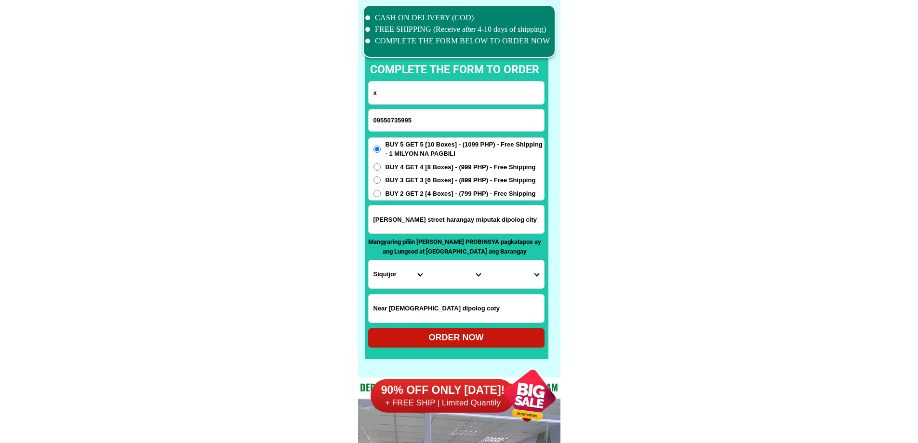
click at [399, 270] on select "Province [GEOGRAPHIC_DATA] [GEOGRAPHIC_DATA] [GEOGRAPHIC_DATA] [GEOGRAPHIC_DATA…" at bounding box center [398, 274] width 58 height 28
select select "63_800"
click at [467, 278] on select "City" at bounding box center [456, 274] width 58 height 28
select select "63_8001829"
click at [427, 260] on select "City Bacungan Baliguian Dapitan-city [GEOGRAPHIC_DATA]-city [GEOGRAPHIC_DATA] G…" at bounding box center [456, 274] width 58 height 28
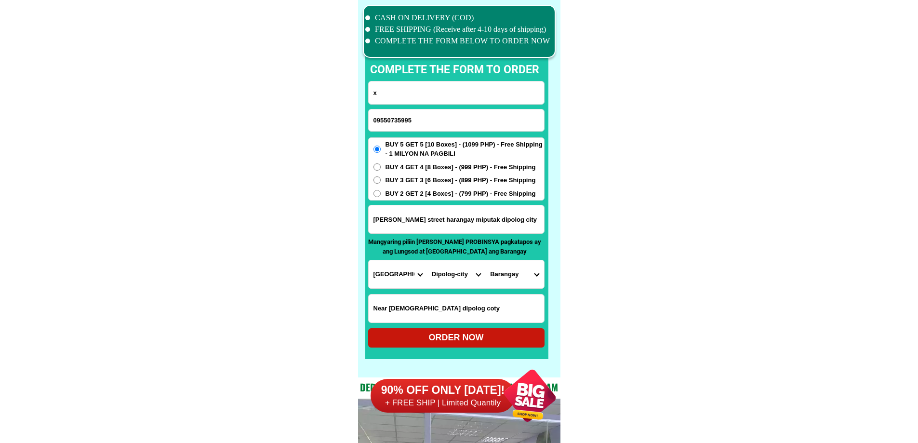
click at [520, 274] on select "Barangay Barra (pob.) Biasong (pob.) Central (pob.) Cogon Dicayas Diwan Estaca …" at bounding box center [514, 274] width 58 height 28
select select "63_80018298421"
click at [493, 340] on div "ORDER NOW" at bounding box center [456, 337] width 176 height 13
radio input "true"
